Goal: Task Accomplishment & Management: Use online tool/utility

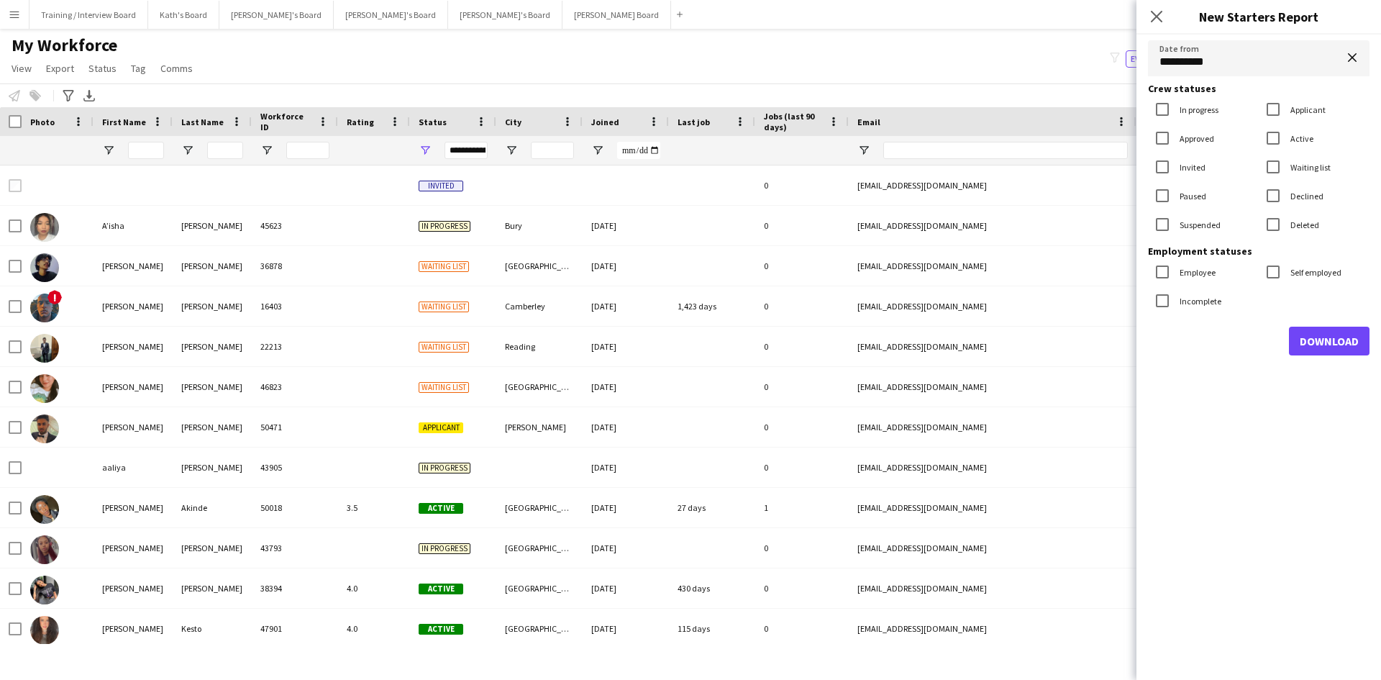
click at [15, 13] on app-icon "Menu" at bounding box center [15, 15] width 12 height 12
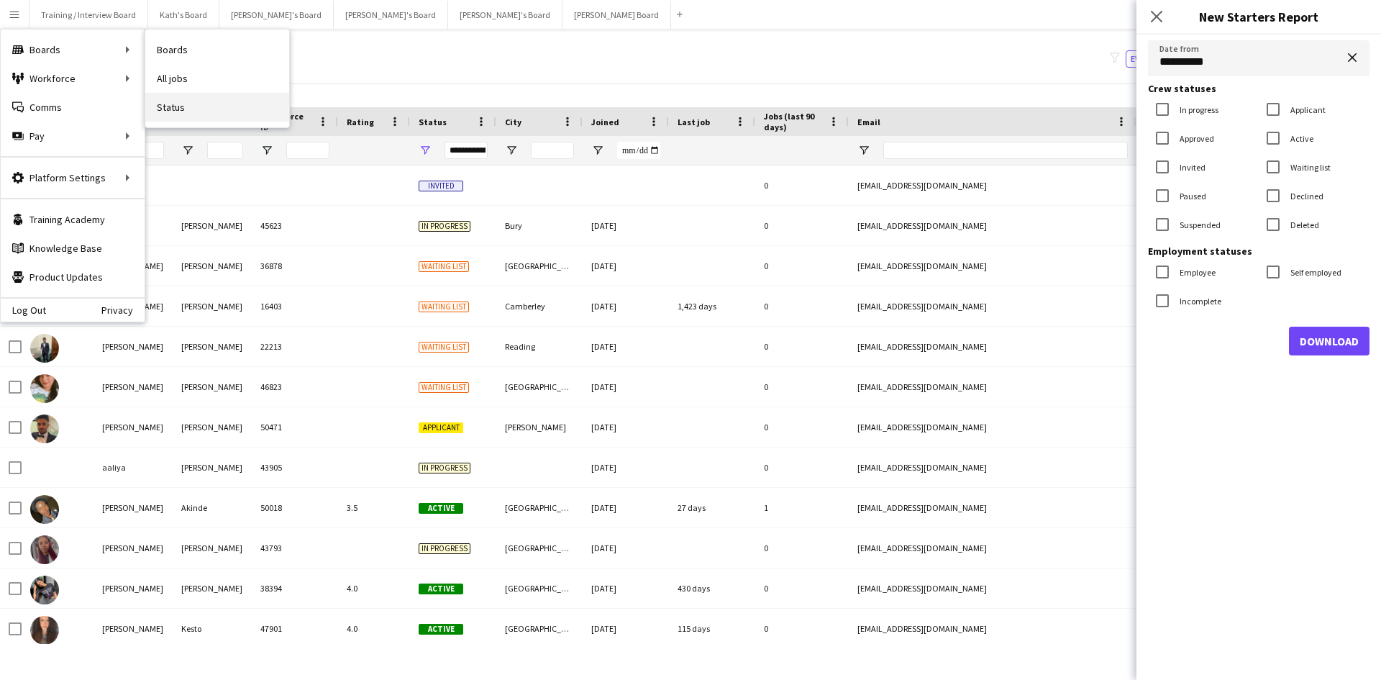
click at [170, 108] on link "Status" at bounding box center [217, 107] width 144 height 29
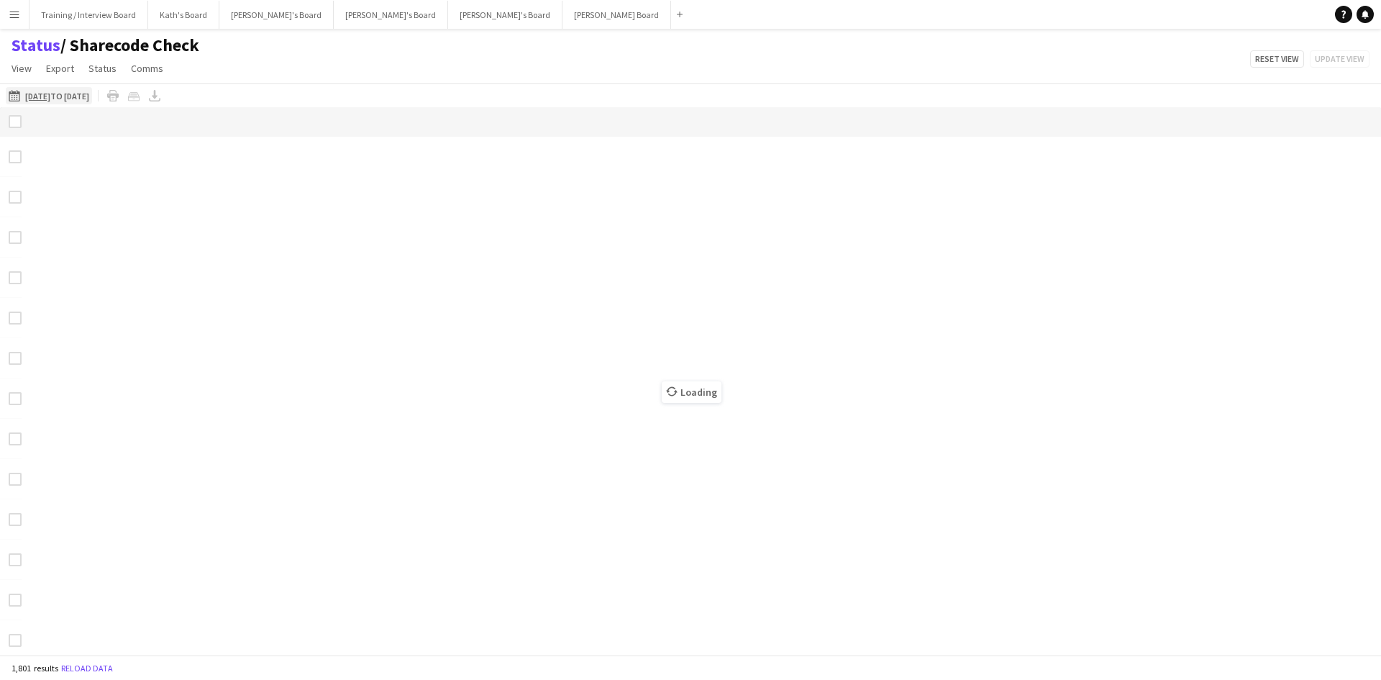
click at [14, 95] on app-icon "[DATE] to [DATE]" at bounding box center [17, 96] width 17 height 12
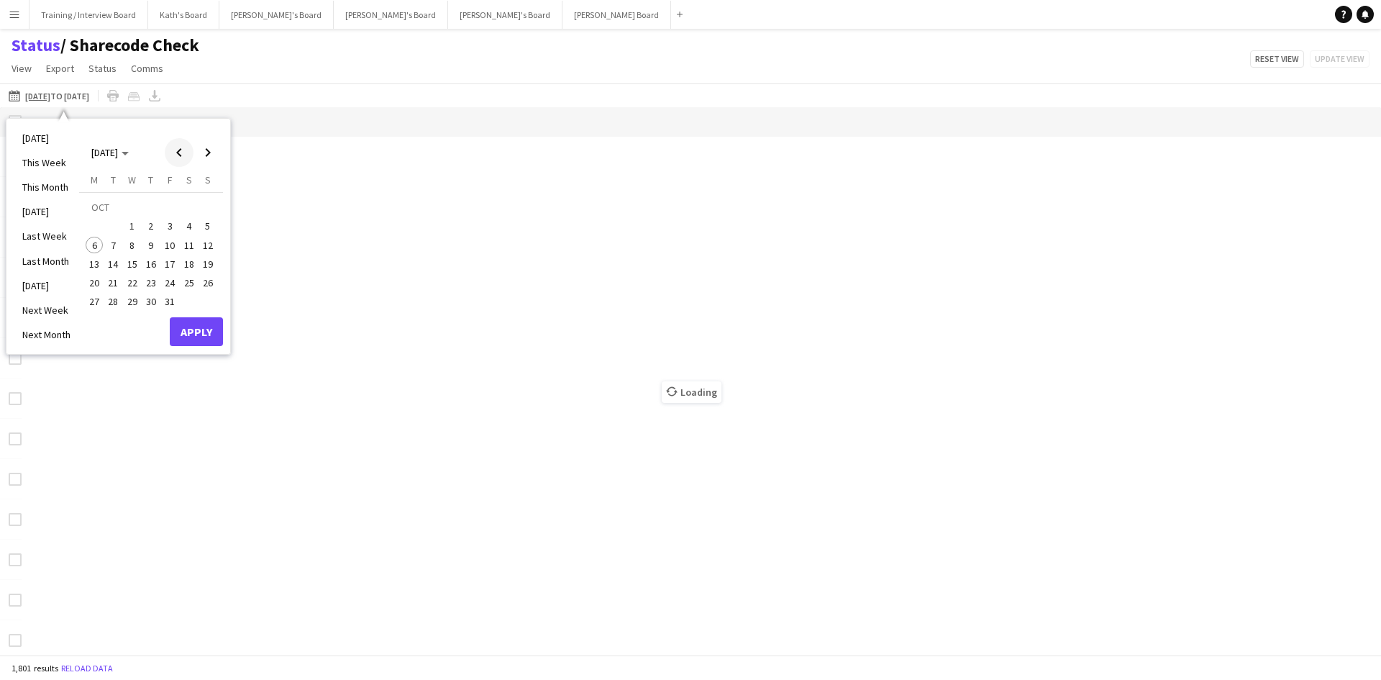
click at [181, 155] on span "Previous month" at bounding box center [179, 152] width 29 height 29
click at [91, 306] on span "29" at bounding box center [94, 301] width 17 height 17
click at [213, 151] on span "Next month" at bounding box center [208, 152] width 29 height 29
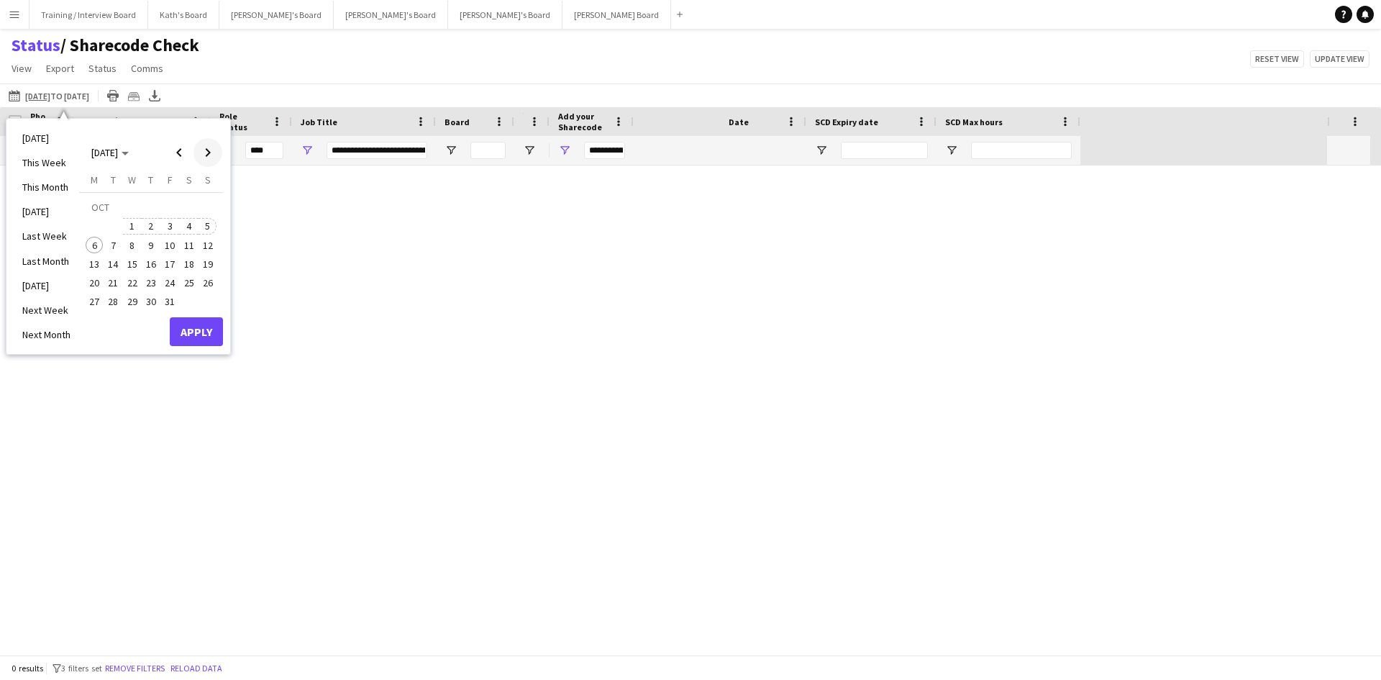
click at [204, 227] on span "5" at bounding box center [207, 226] width 17 height 17
type input "***"
click at [187, 336] on button "Apply" at bounding box center [196, 331] width 53 height 29
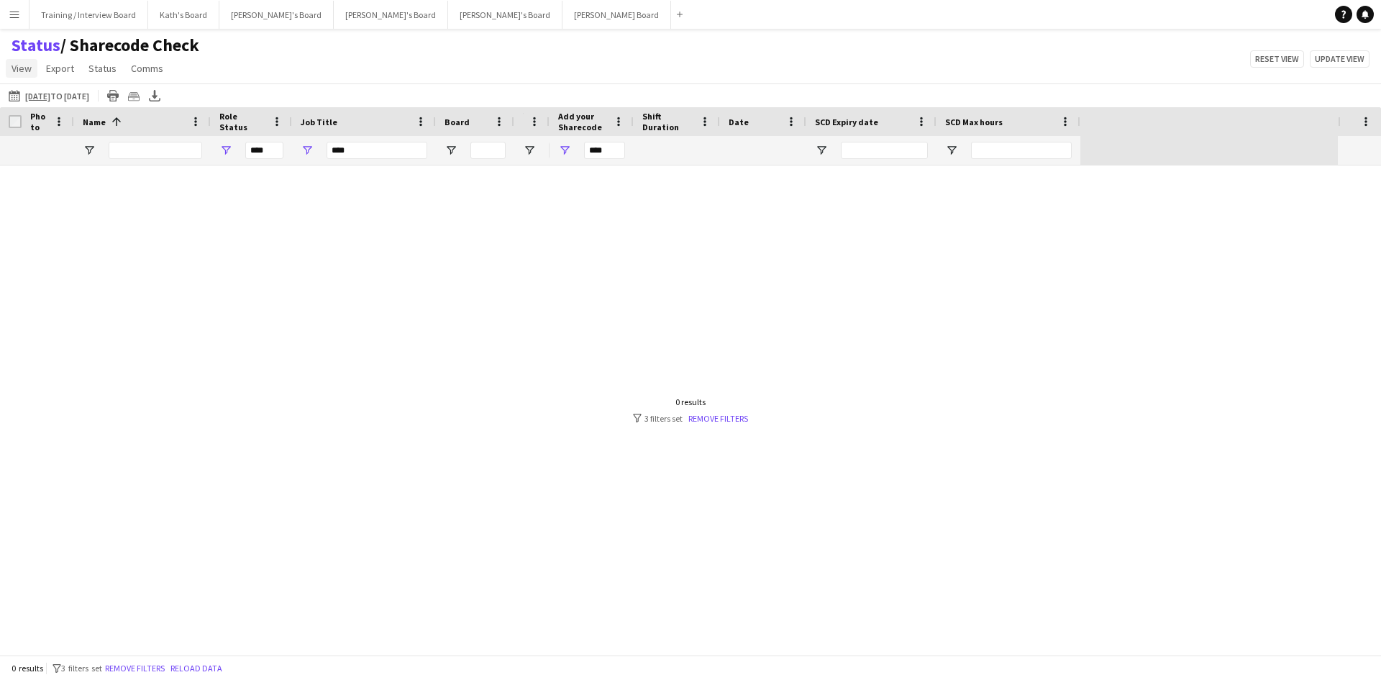
click at [19, 71] on span "View" at bounding box center [22, 68] width 20 height 13
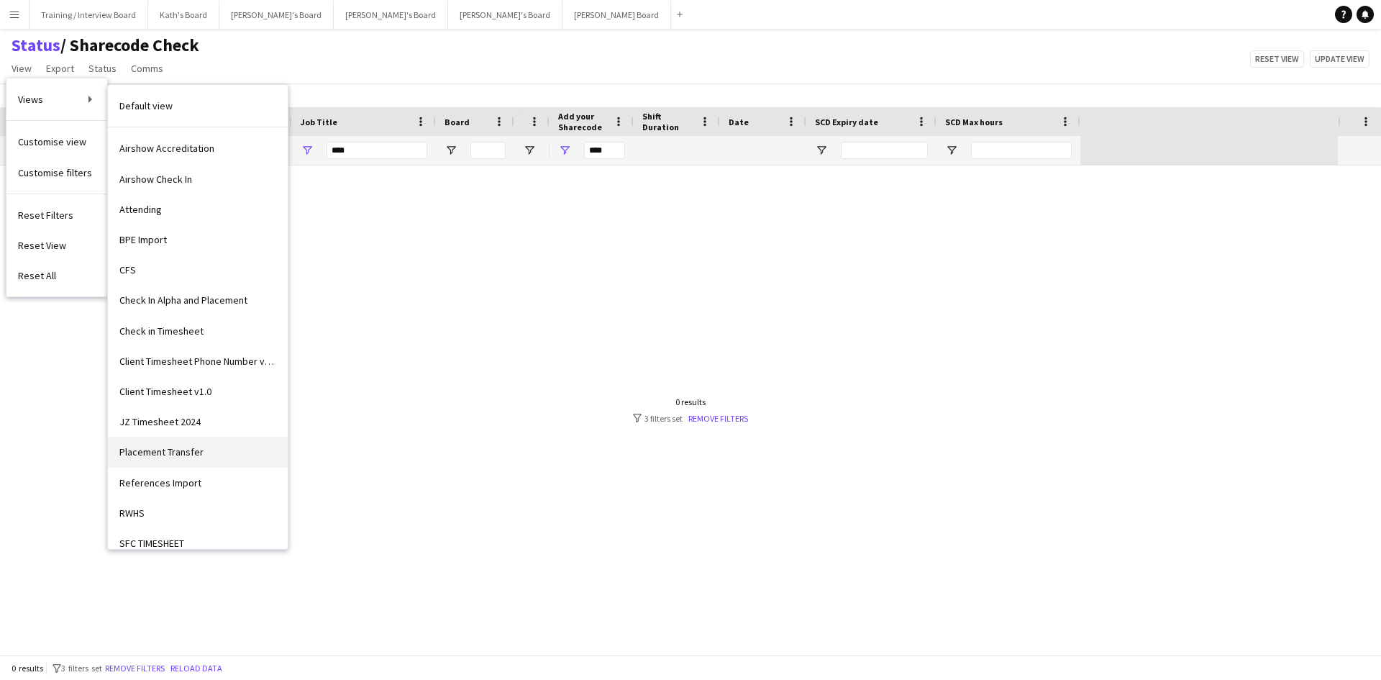
click at [202, 447] on link "Placement Transfer" at bounding box center [198, 452] width 180 height 30
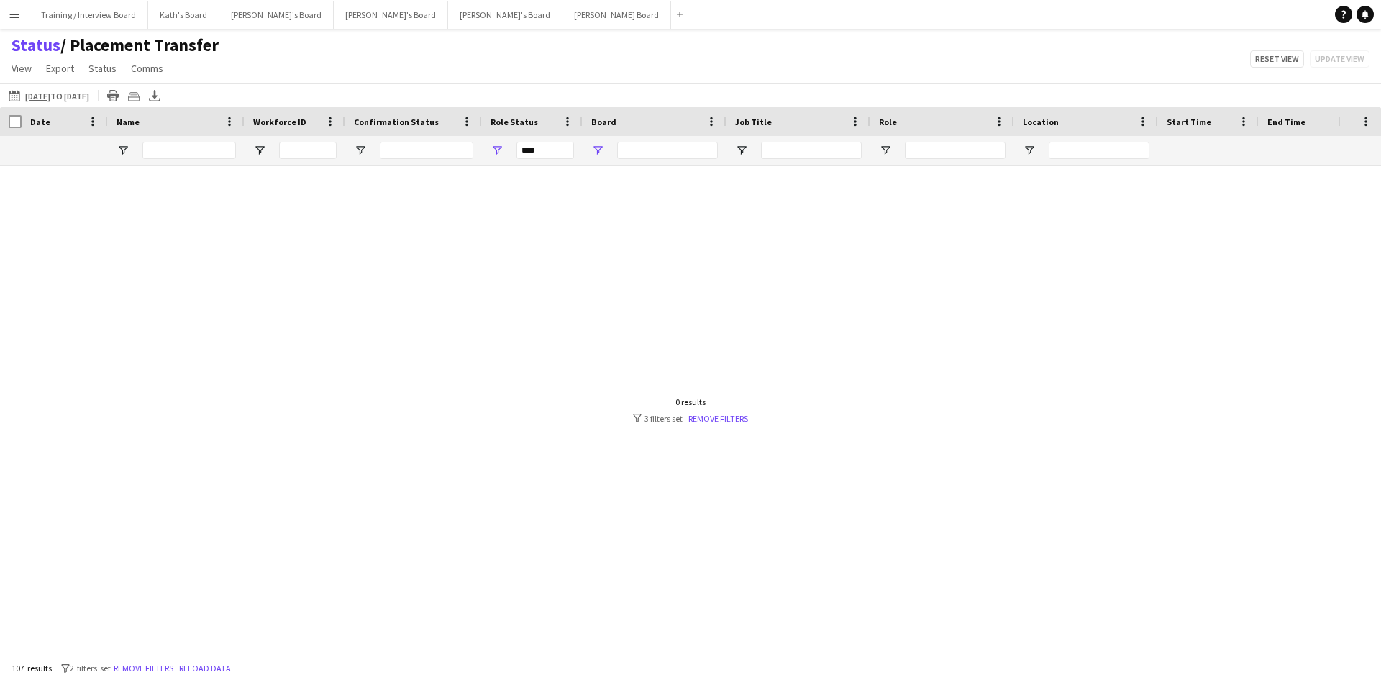
type input "**********"
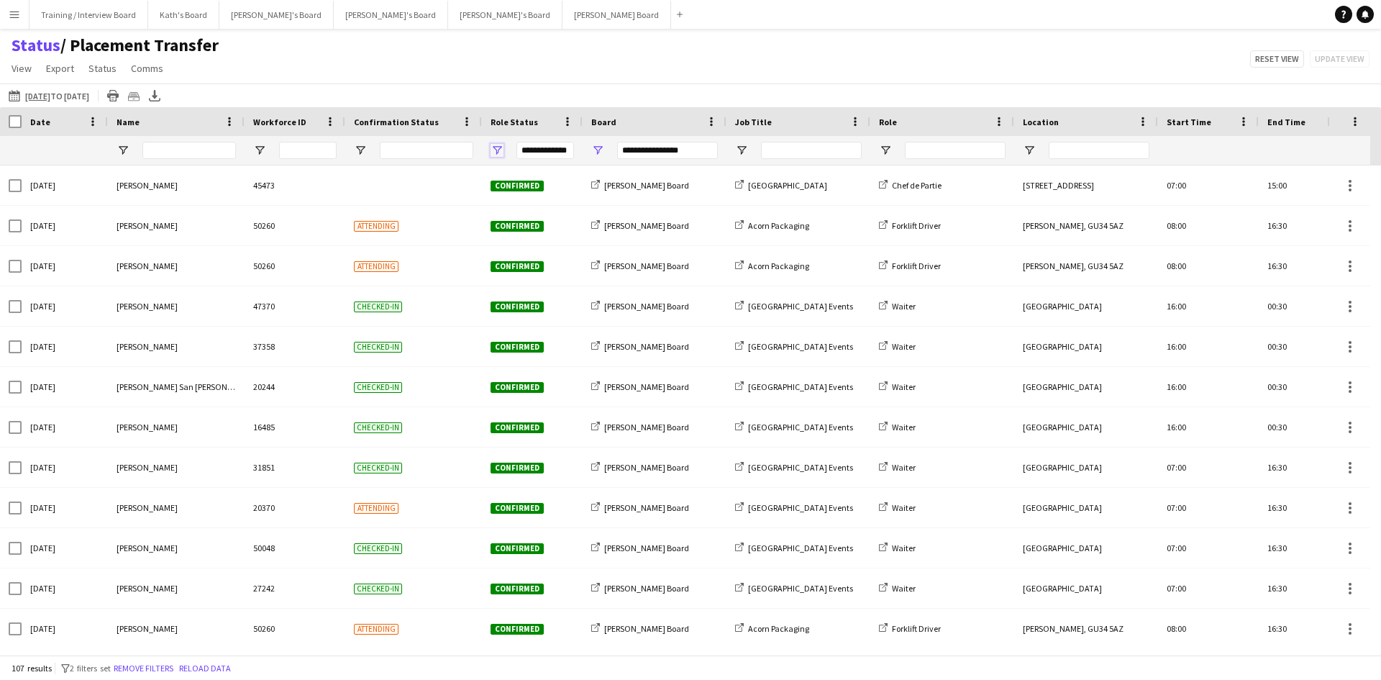
click at [500, 152] on span "Open Filter Menu" at bounding box center [497, 150] width 13 height 13
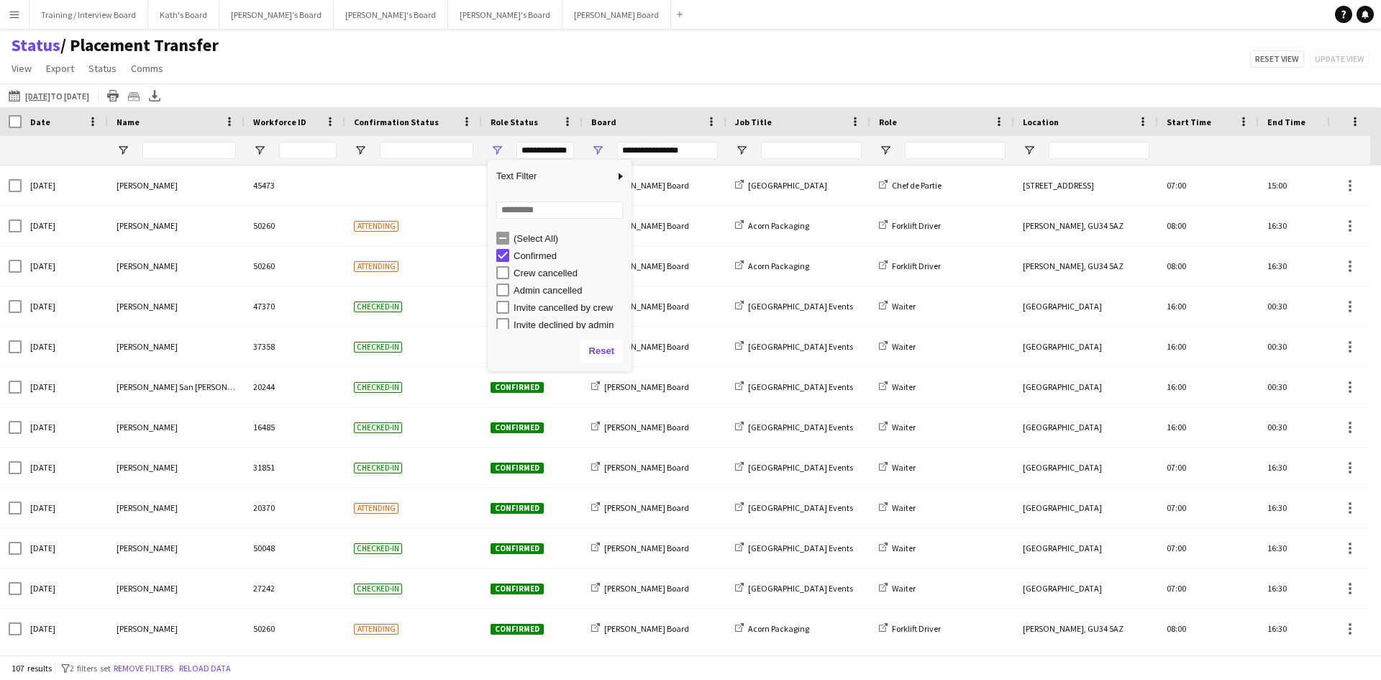
click at [642, 48] on div "Status / Placement Transfer View Views Default view Airshow Accreditation Airsh…" at bounding box center [690, 59] width 1381 height 49
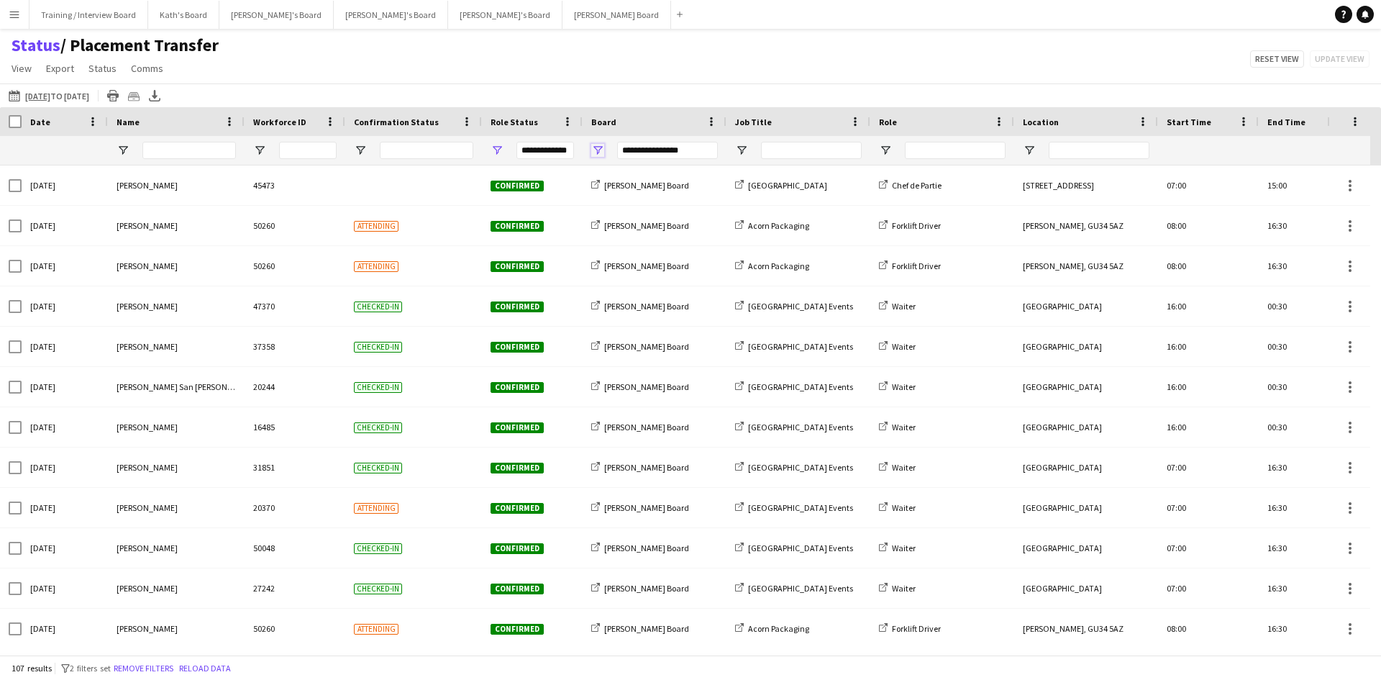
click at [603, 152] on span "Open Filter Menu" at bounding box center [597, 150] width 13 height 13
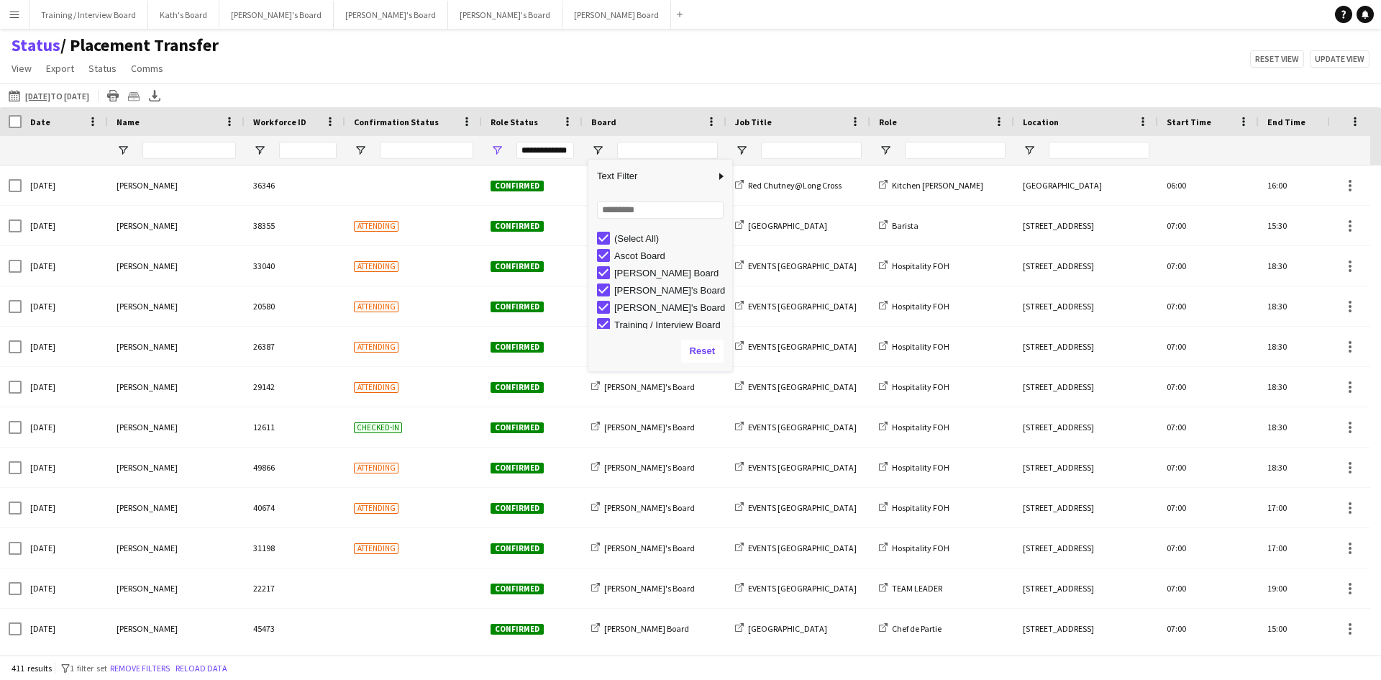
scroll to position [4, 0]
type input "**********"
click at [615, 73] on div "Status / Placement Transfer View Views Default view Airshow Accreditation Airsh…" at bounding box center [690, 59] width 1381 height 49
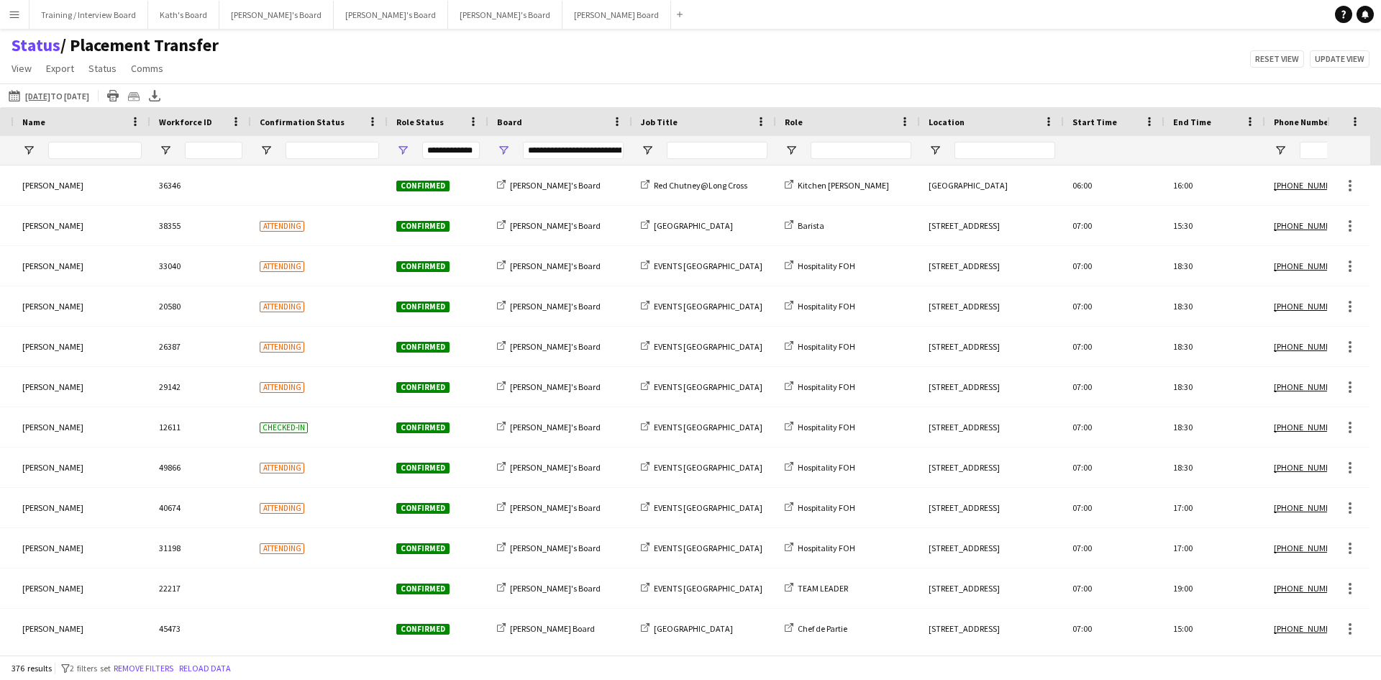
scroll to position [0, 478]
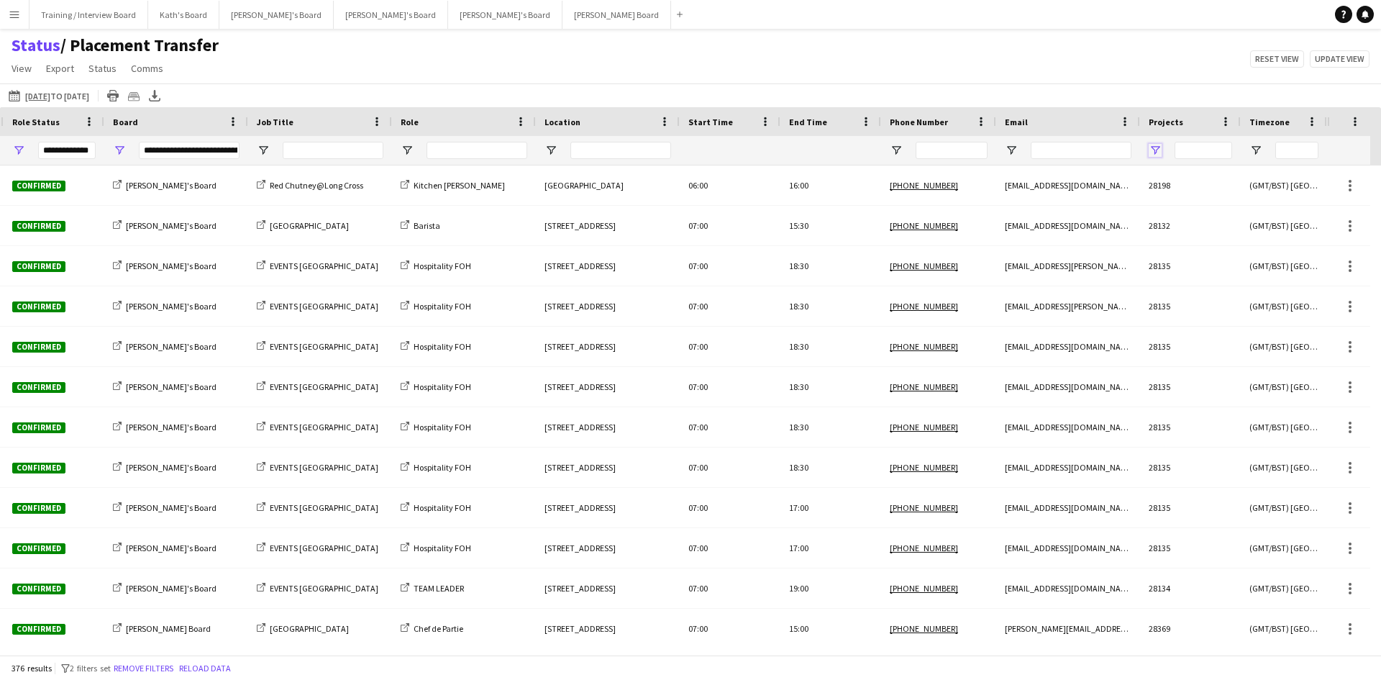
click at [1154, 148] on span "Open Filter Menu" at bounding box center [1155, 150] width 13 height 13
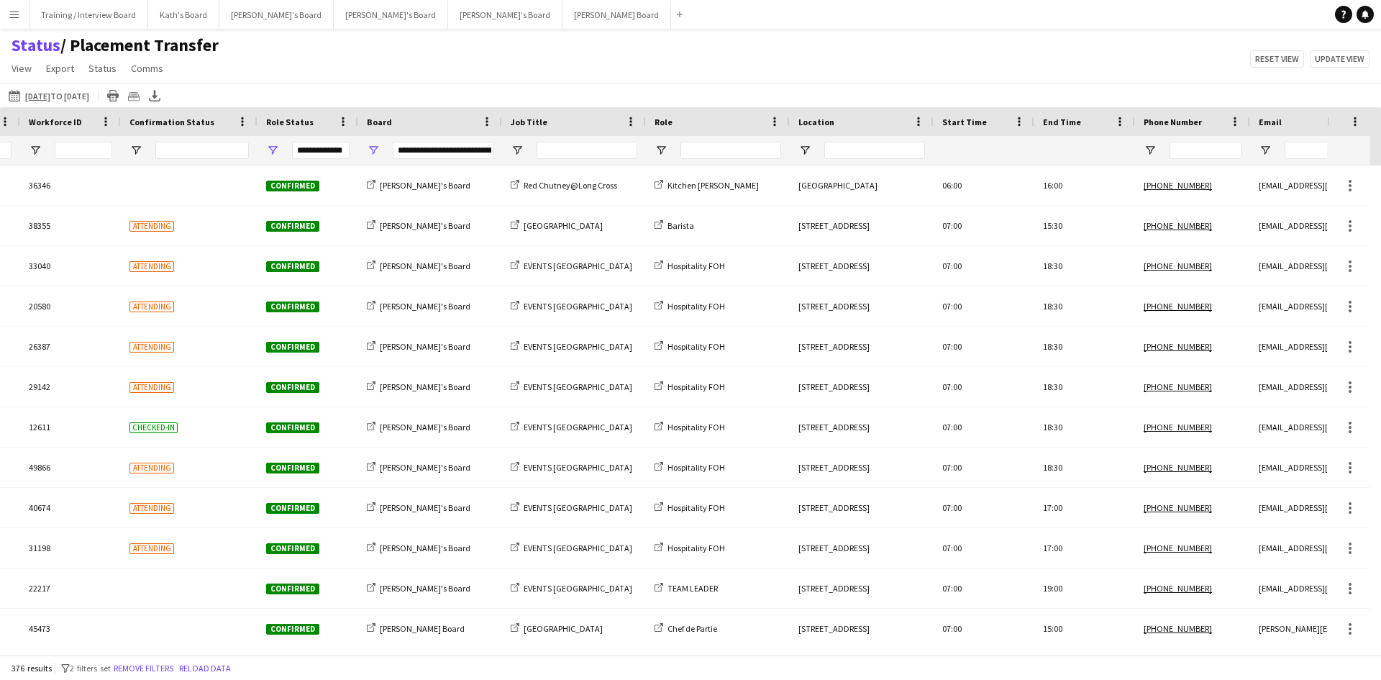
scroll to position [0, 0]
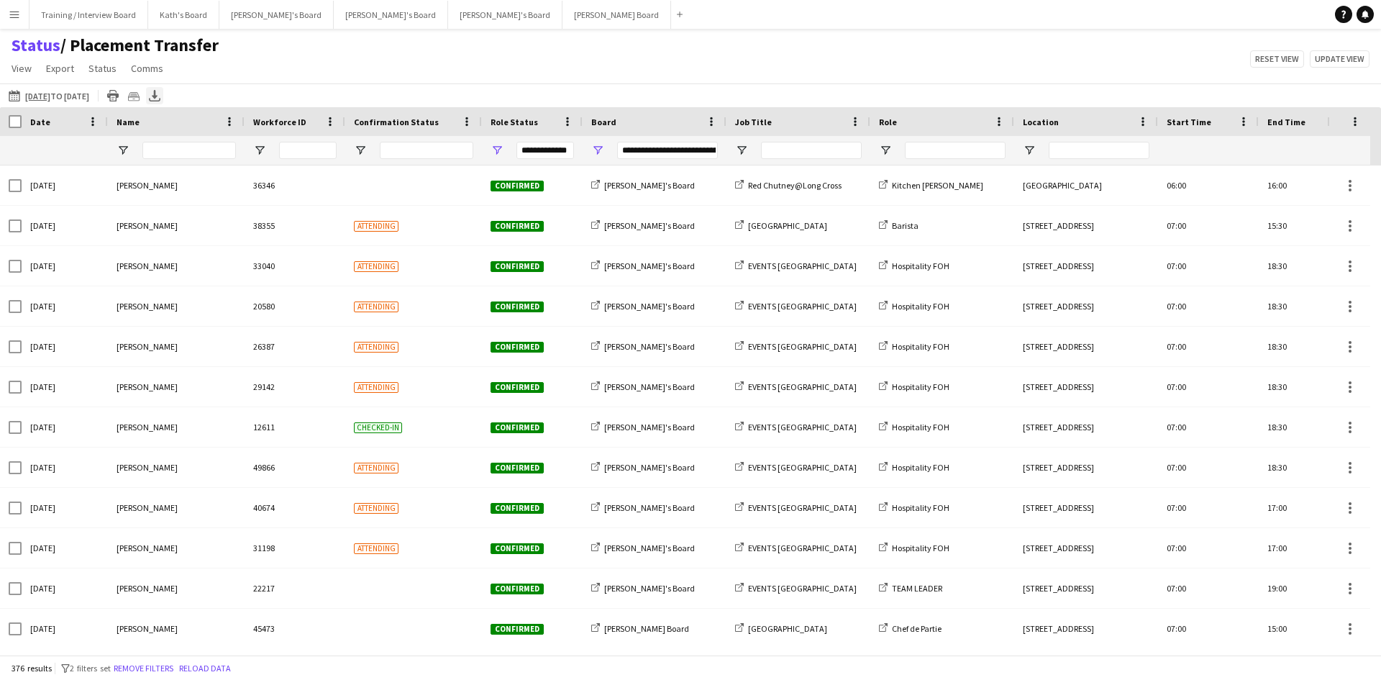
click at [160, 100] on icon "Export XLSX" at bounding box center [155, 96] width 12 height 12
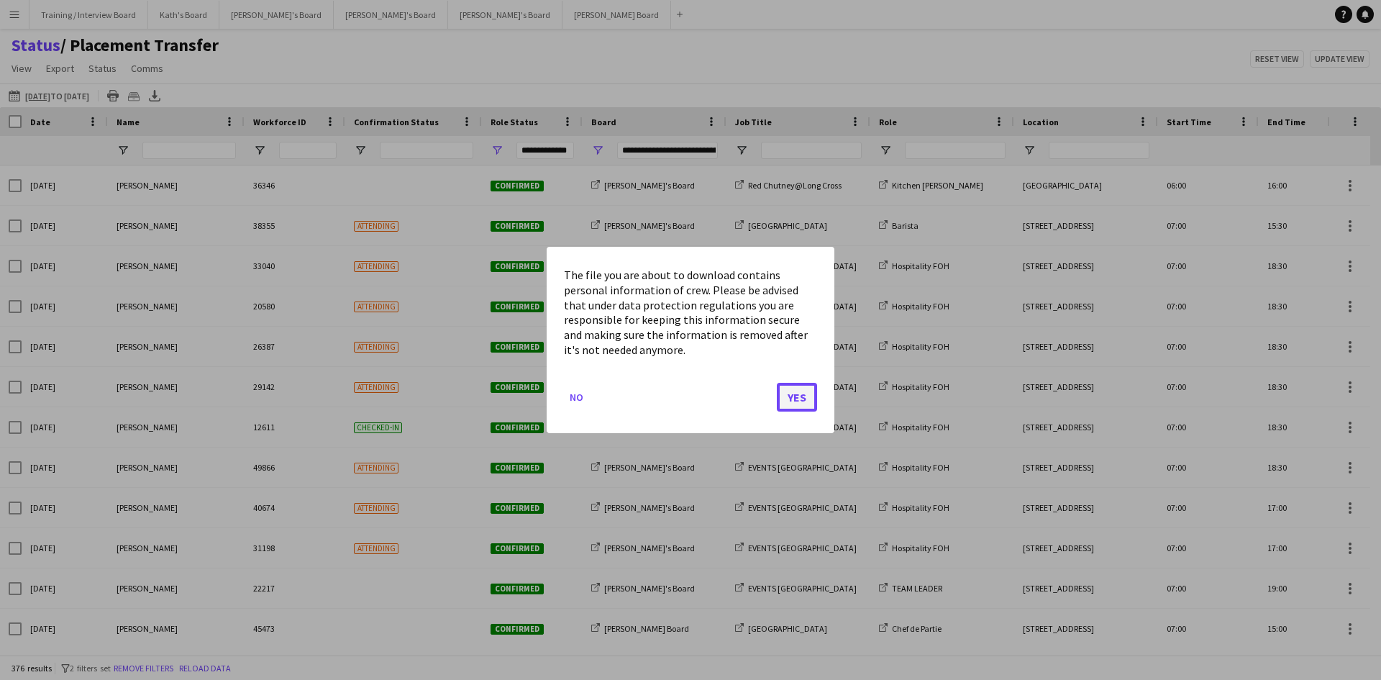
click at [787, 396] on button "Yes" at bounding box center [797, 397] width 40 height 29
